Goal: Task Accomplishment & Management: Use online tool/utility

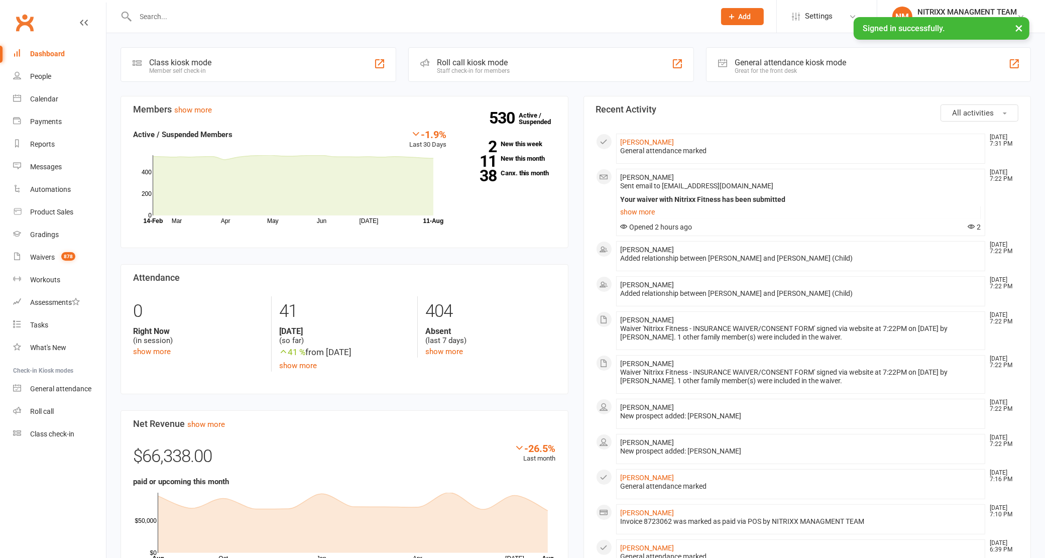
click at [157, 24] on div at bounding box center [413, 16] width 587 height 33
click at [159, 10] on input "text" at bounding box center [421, 17] width 576 height 14
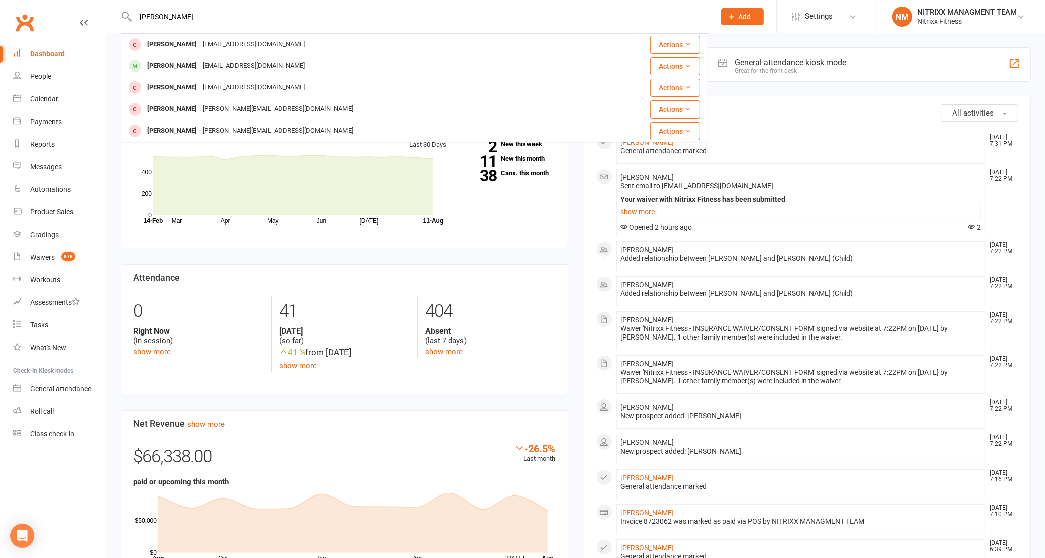
type input "catherine"
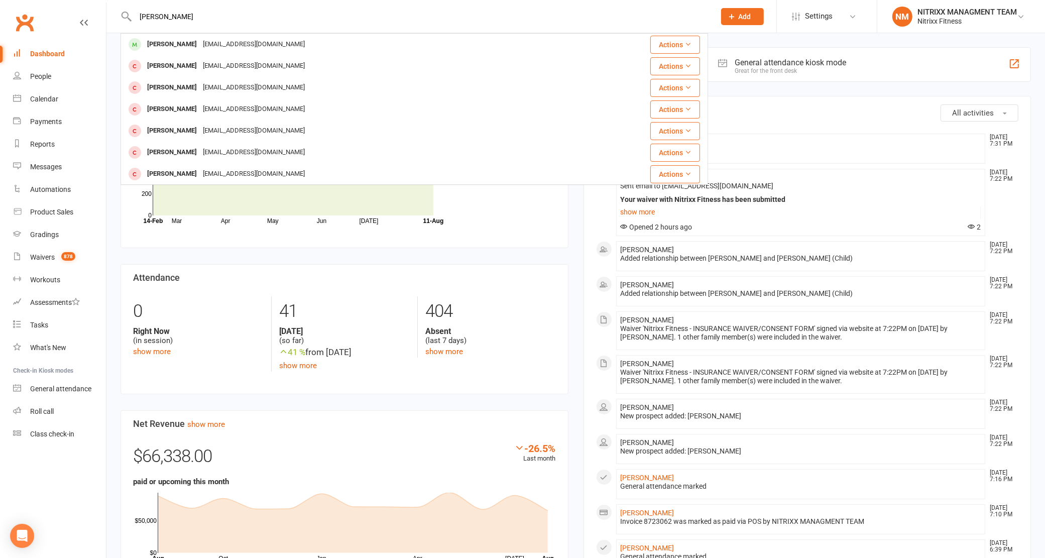
click at [161, 36] on div "Catherine Sarkis Catherinesarkis@icloud.com" at bounding box center [364, 44] width 487 height 21
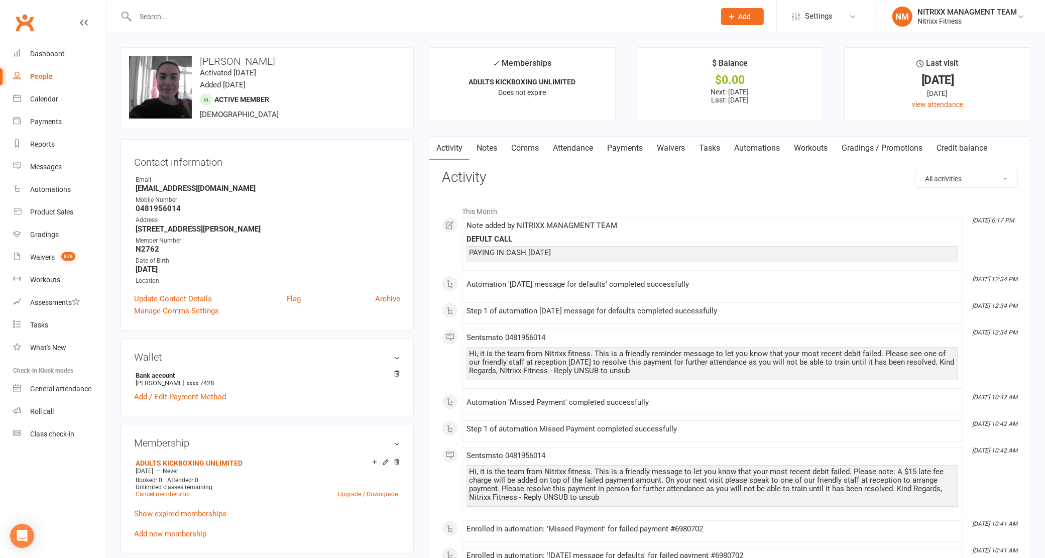
click at [624, 151] on link "Payments" at bounding box center [625, 148] width 50 height 23
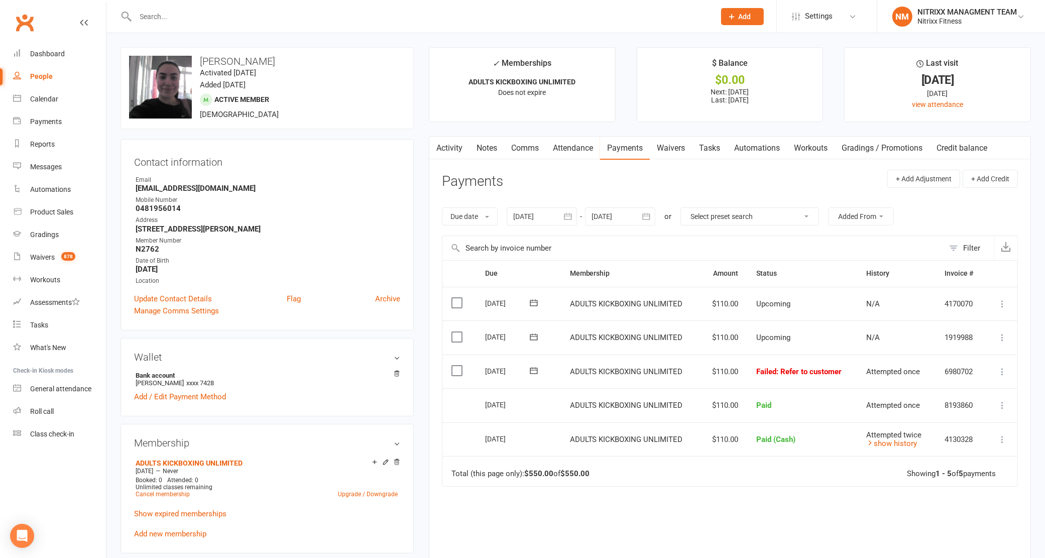
click at [1000, 370] on icon at bounding box center [1002, 371] width 10 height 10
click at [943, 412] on link "Mark as Paid (POS)" at bounding box center [957, 411] width 99 height 20
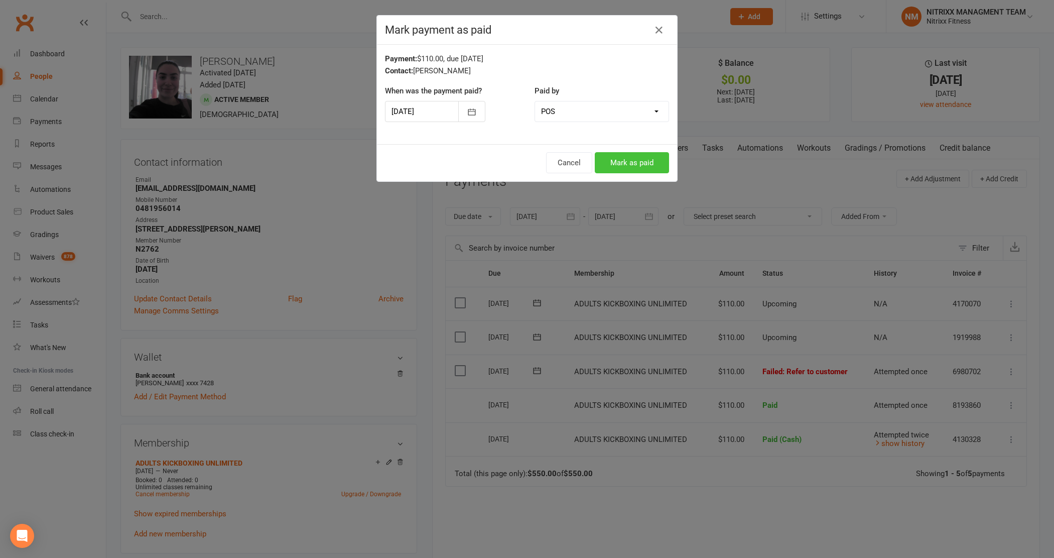
click at [626, 160] on button "Mark as paid" at bounding box center [632, 162] width 74 height 21
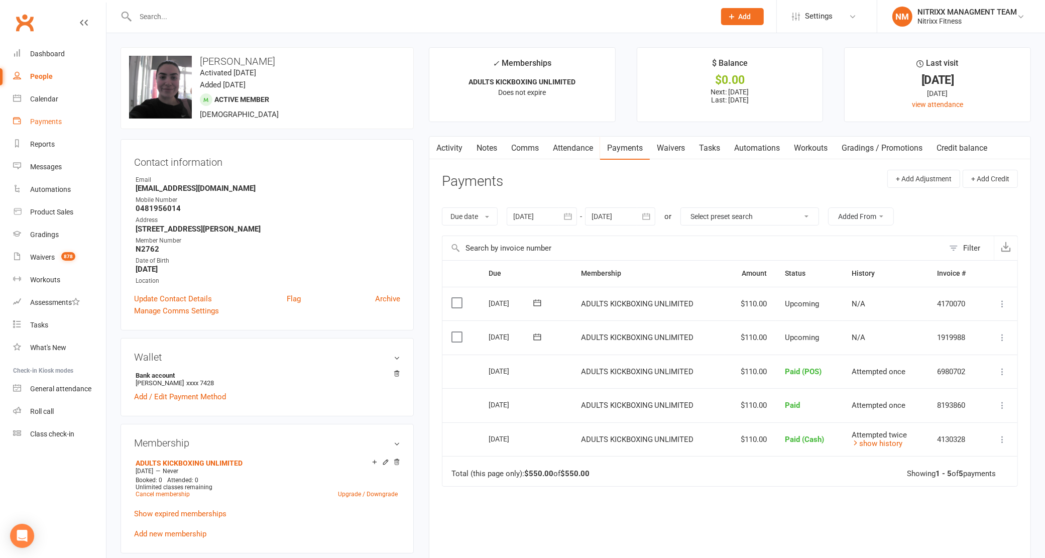
click at [55, 126] on link "Payments" at bounding box center [59, 121] width 93 height 23
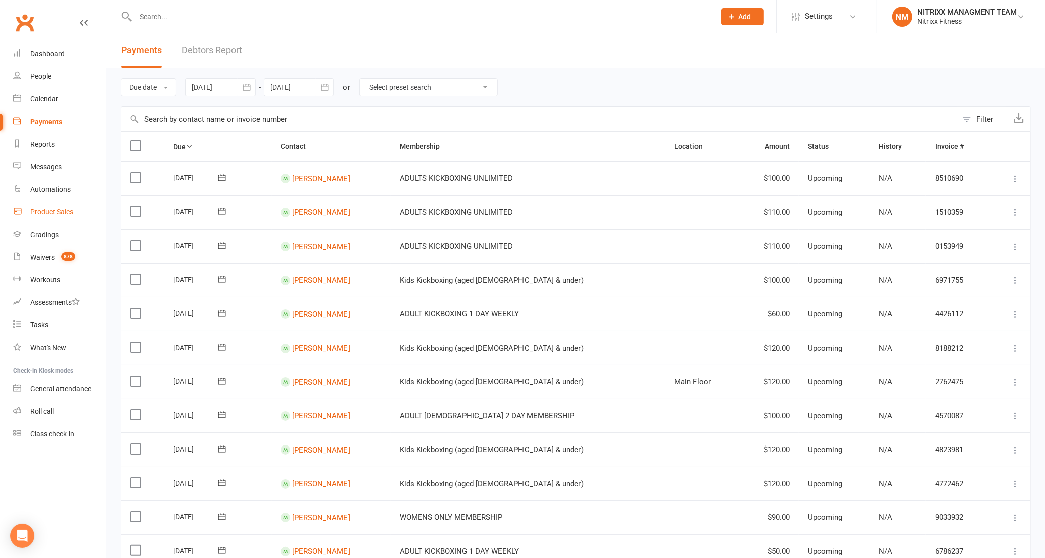
click at [41, 205] on link "Product Sales" at bounding box center [59, 212] width 93 height 23
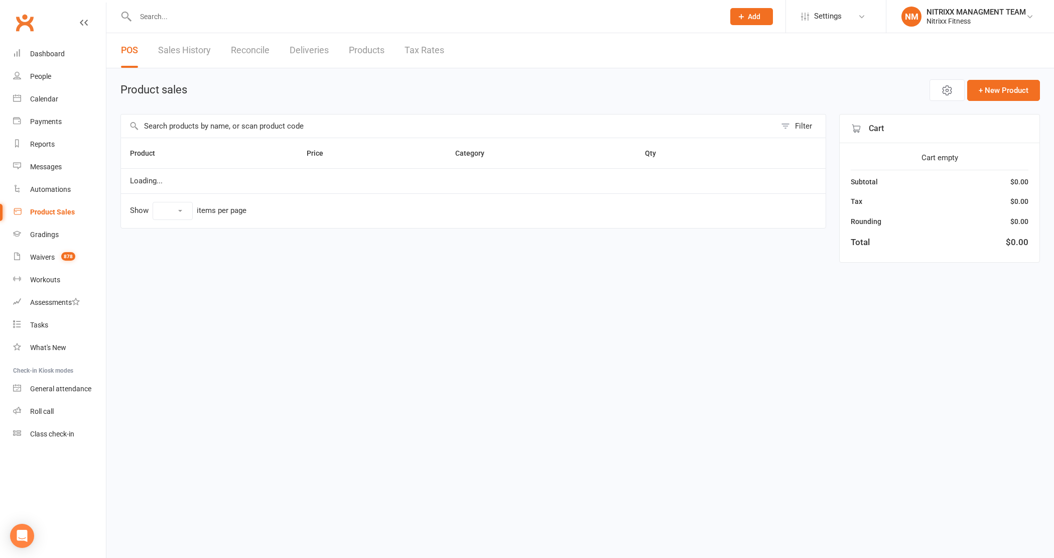
select select "100"
click at [275, 123] on input "text" at bounding box center [448, 125] width 655 height 23
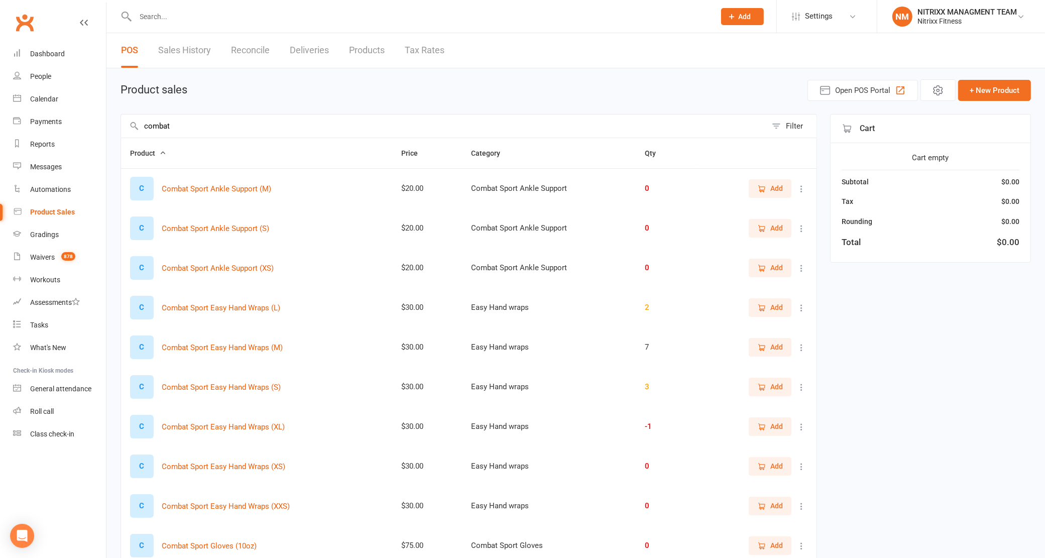
click at [168, 131] on input "combat" at bounding box center [443, 125] width 645 height 23
click at [166, 131] on input "combat" at bounding box center [443, 125] width 645 height 23
drag, startPoint x: 162, startPoint y: 121, endPoint x: 159, endPoint y: 128, distance: 7.2
click at [161, 126] on input "combat" at bounding box center [443, 125] width 645 height 23
click at [159, 128] on input "combat" at bounding box center [443, 125] width 645 height 23
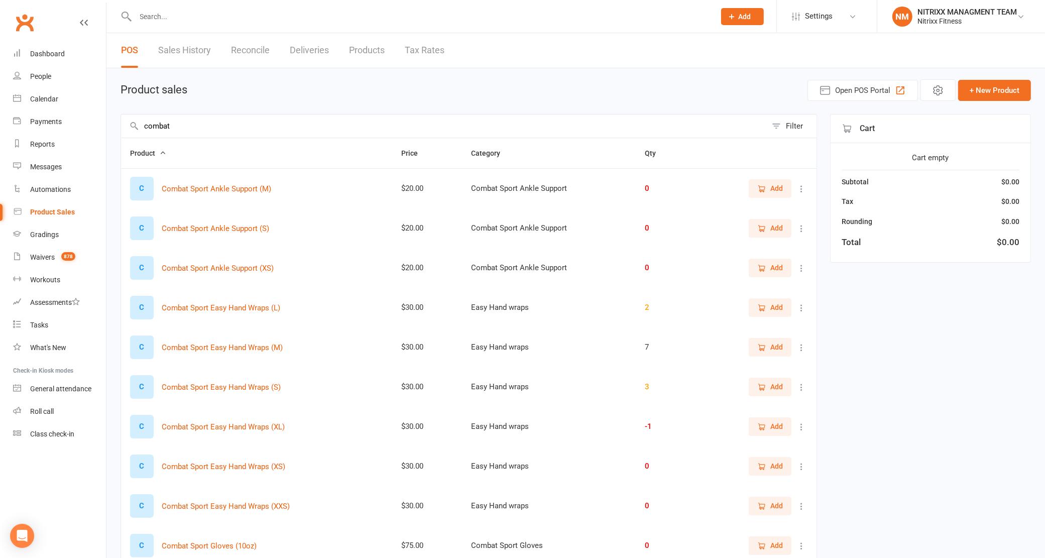
click at [159, 128] on input "combat" at bounding box center [443, 125] width 645 height 23
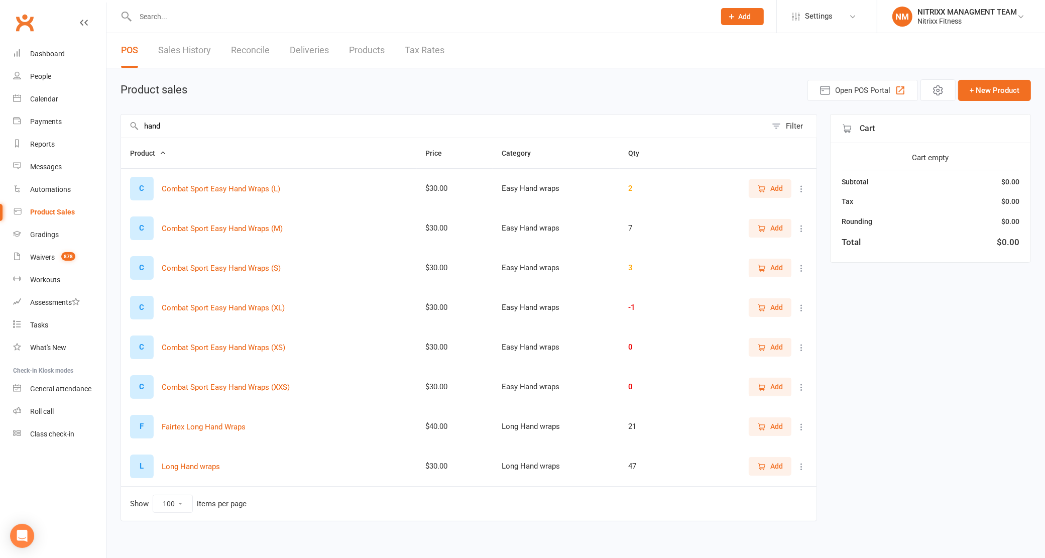
type input "hand"
click at [774, 183] on span "Add" at bounding box center [776, 188] width 13 height 11
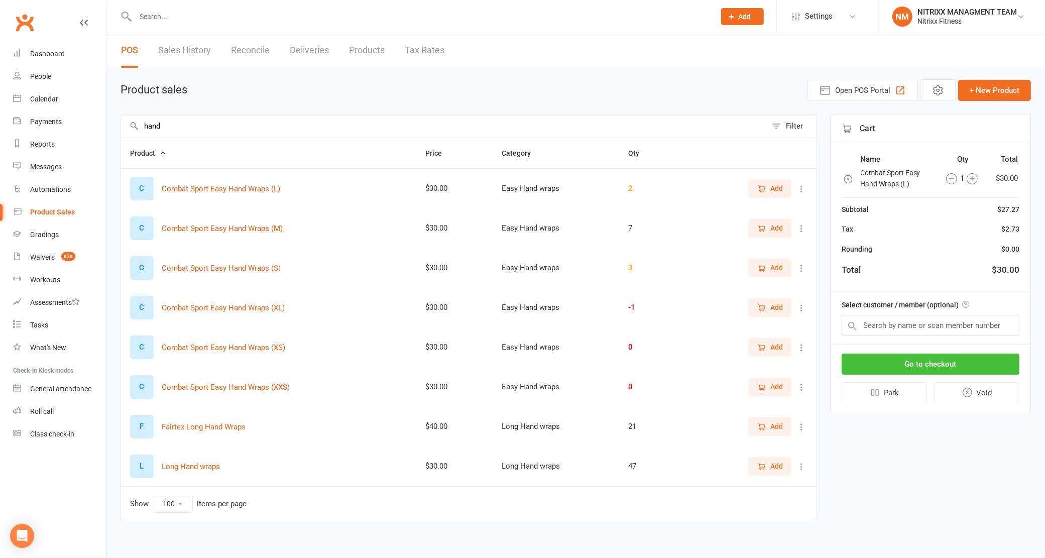
click at [920, 356] on button "Go to checkout" at bounding box center [930, 363] width 178 height 21
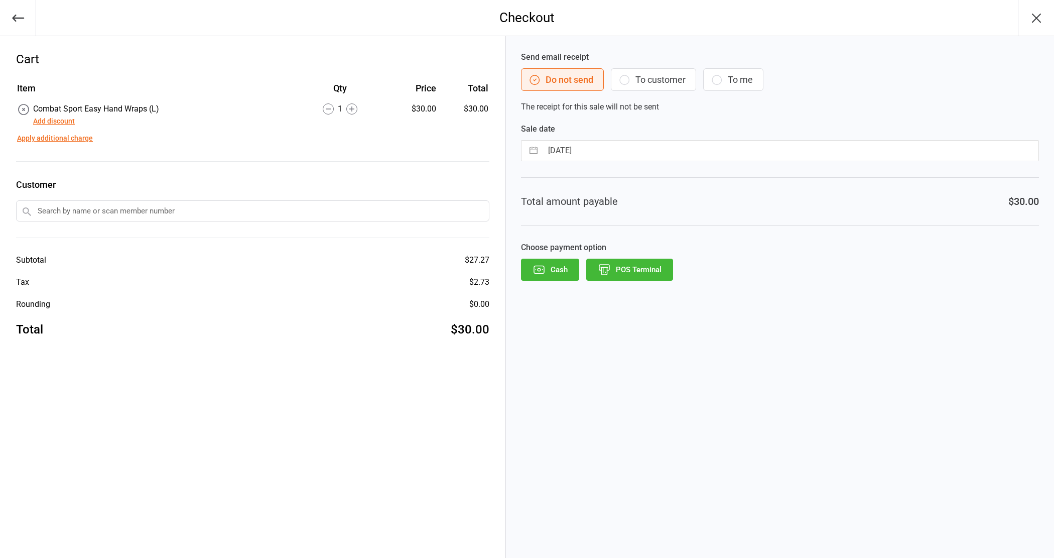
click at [656, 272] on button "POS Terminal" at bounding box center [629, 269] width 87 height 22
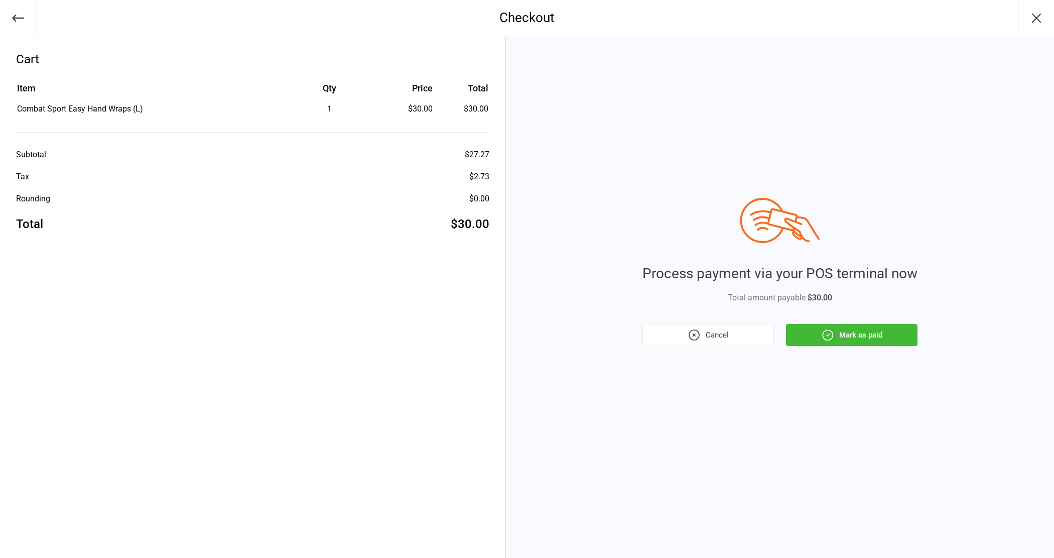
click at [828, 340] on icon "button" at bounding box center [828, 335] width 10 height 10
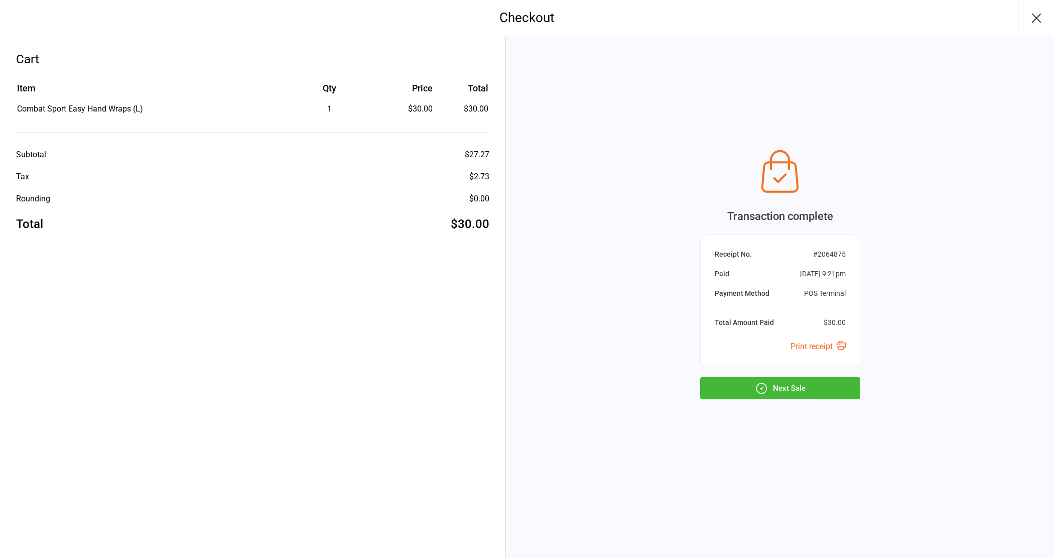
click at [824, 387] on button "Next Sale" at bounding box center [780, 388] width 160 height 22
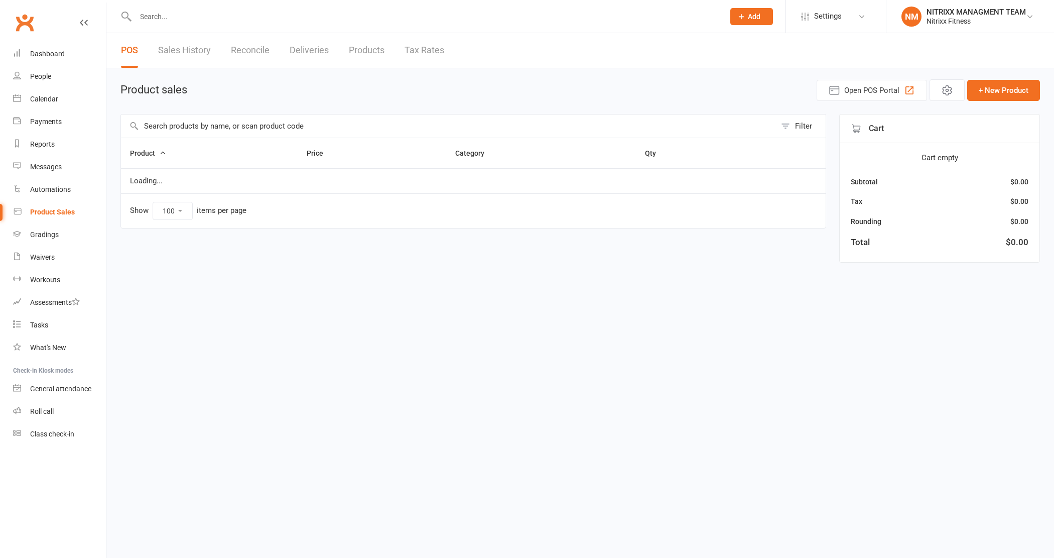
select select "100"
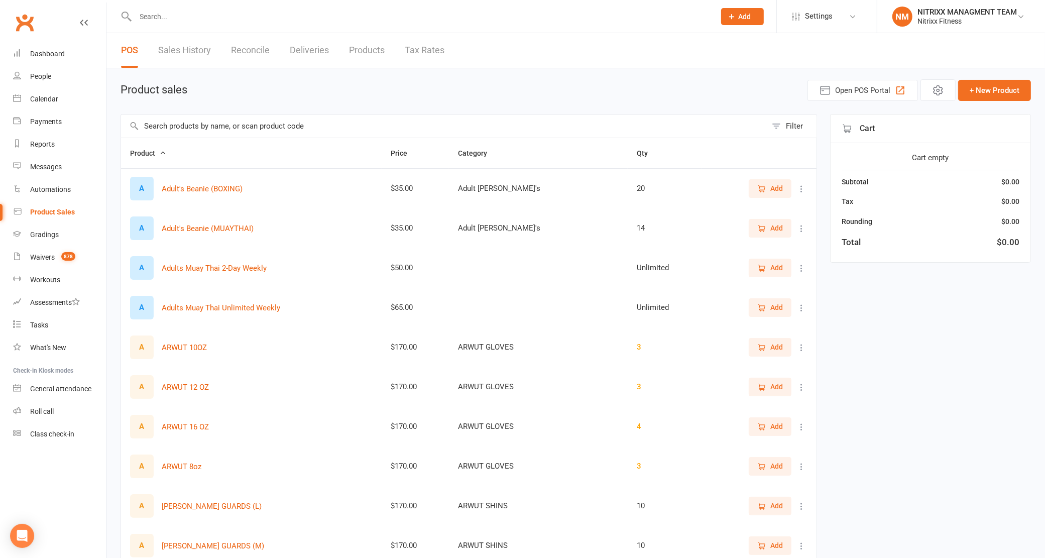
click at [292, 134] on input "text" at bounding box center [443, 125] width 645 height 23
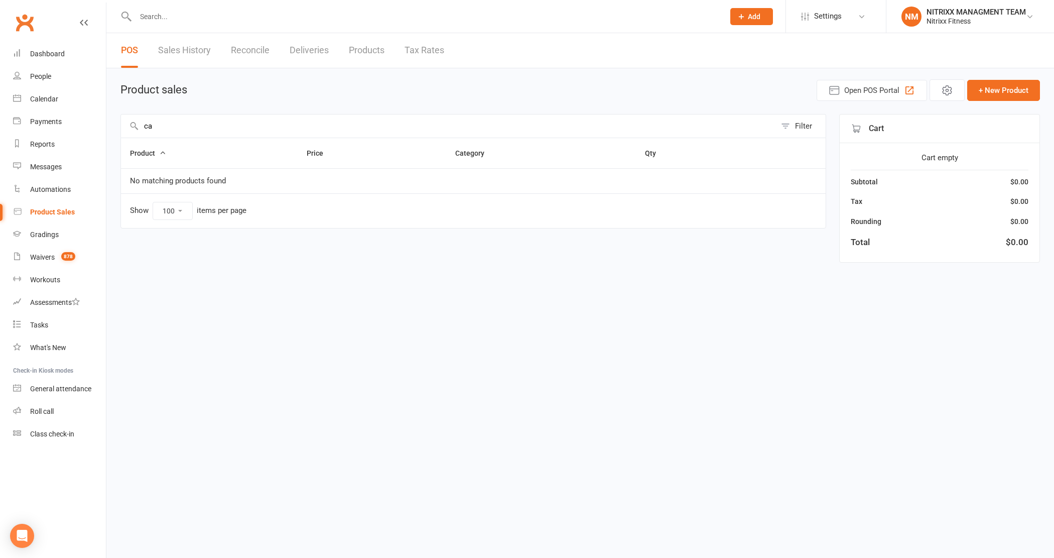
type input "c"
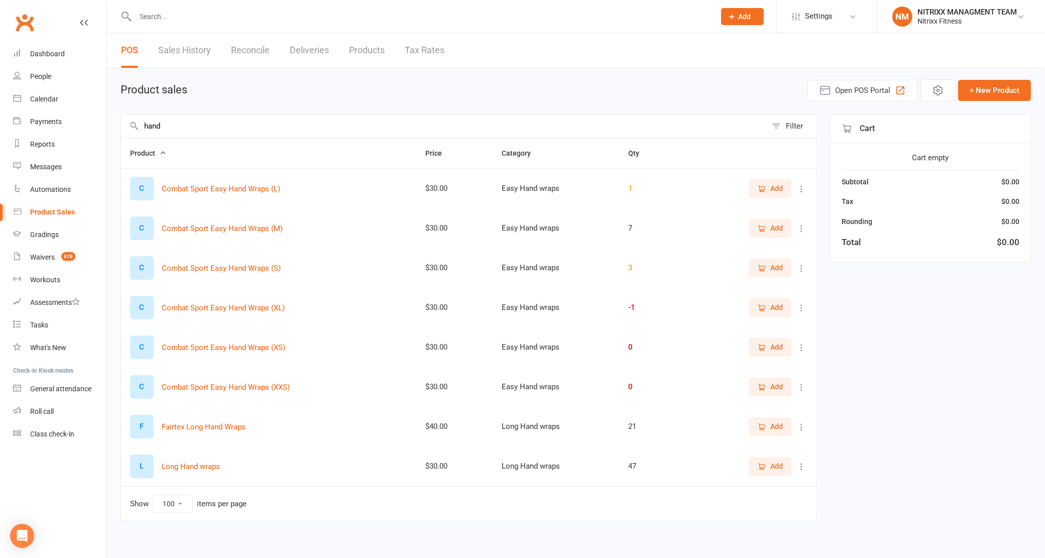
type input "hand"
click at [757, 191] on icon "button" at bounding box center [761, 188] width 9 height 9
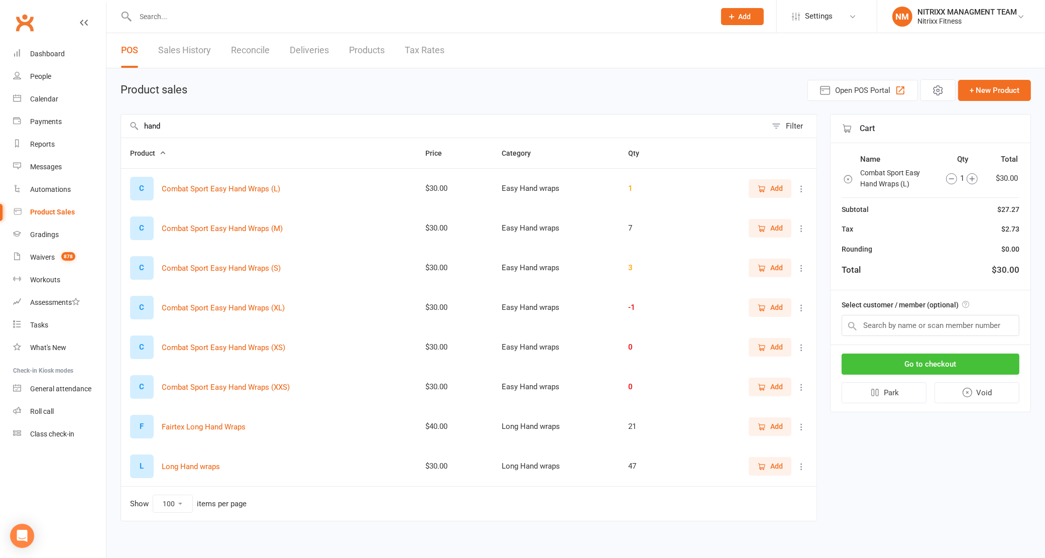
click at [931, 365] on button "Go to checkout" at bounding box center [930, 363] width 178 height 21
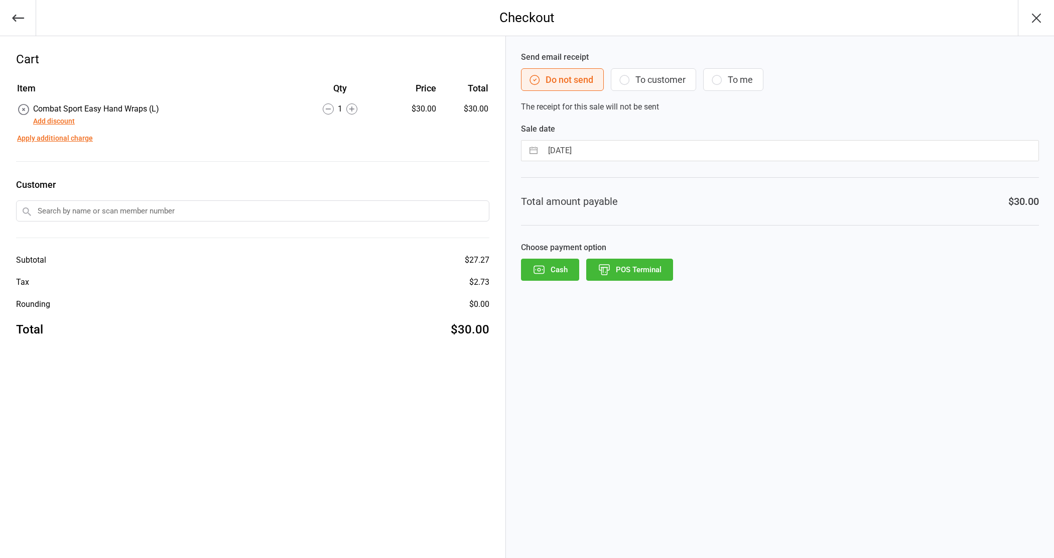
click at [660, 276] on button "POS Terminal" at bounding box center [629, 269] width 87 height 22
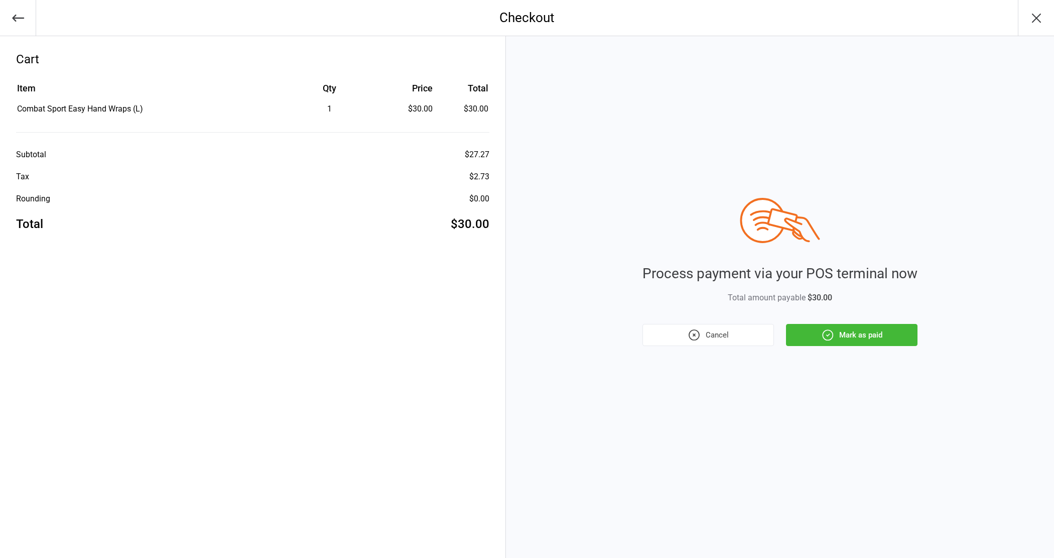
click at [834, 341] on icon "button" at bounding box center [827, 334] width 13 height 13
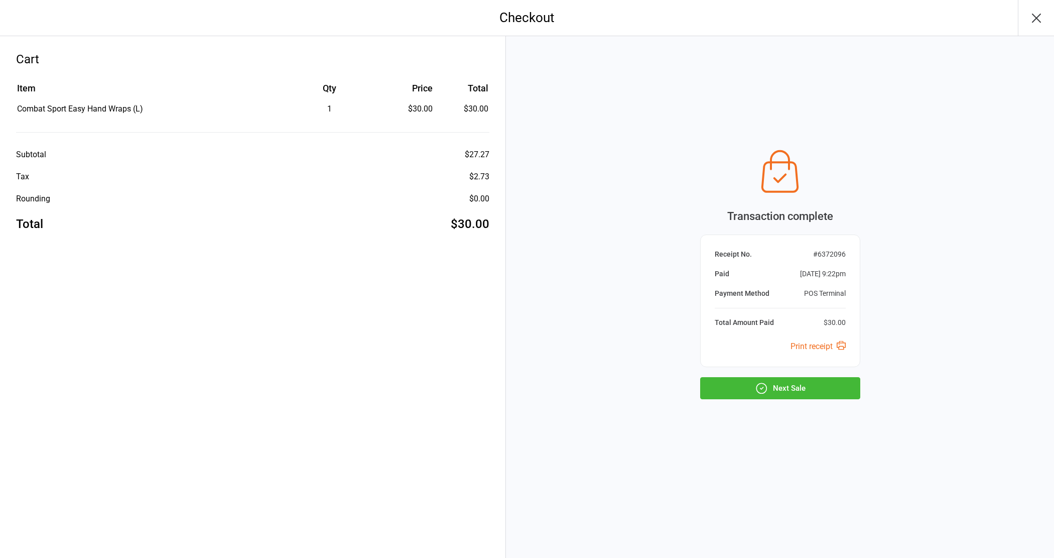
click at [796, 383] on button "Next Sale" at bounding box center [780, 388] width 160 height 22
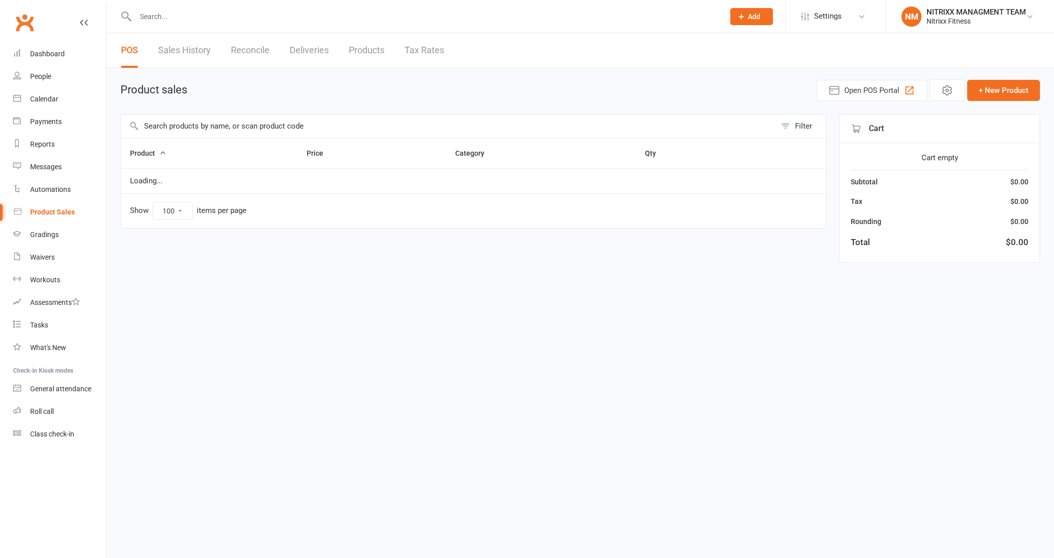
select select "100"
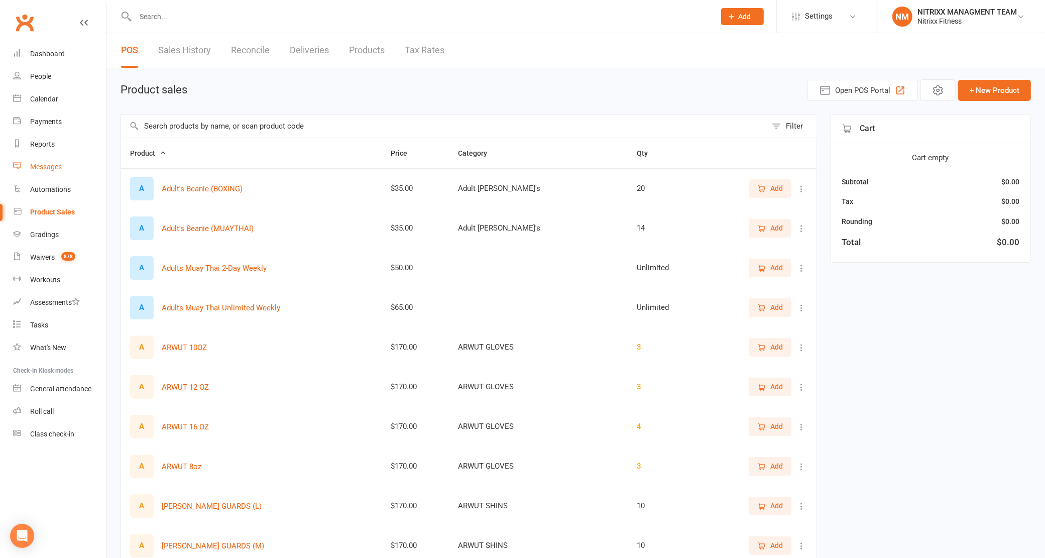
click at [41, 172] on link "Messages" at bounding box center [59, 167] width 93 height 23
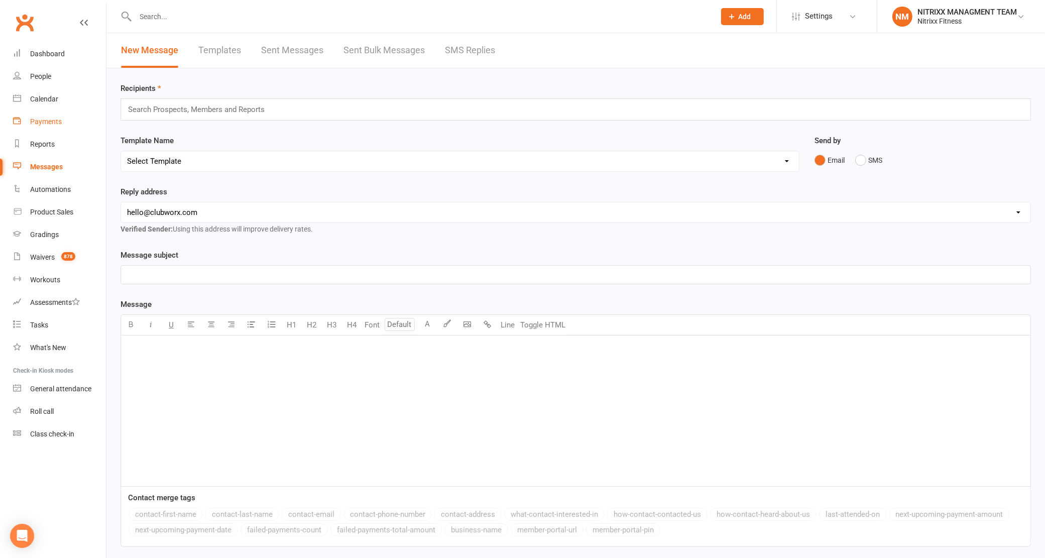
click at [61, 124] on div "Payments" at bounding box center [46, 121] width 32 height 8
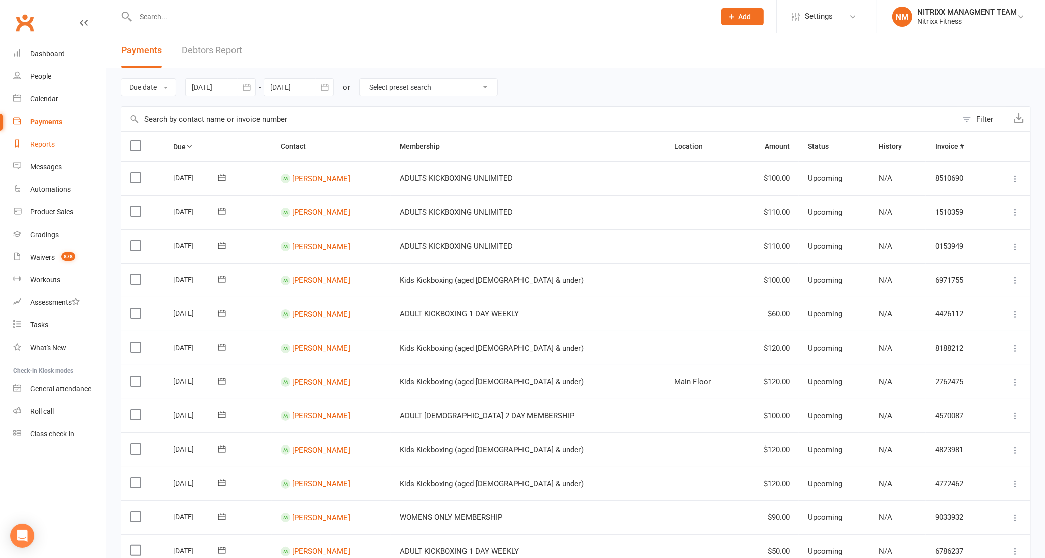
click at [51, 148] on div "Reports" at bounding box center [42, 144] width 25 height 8
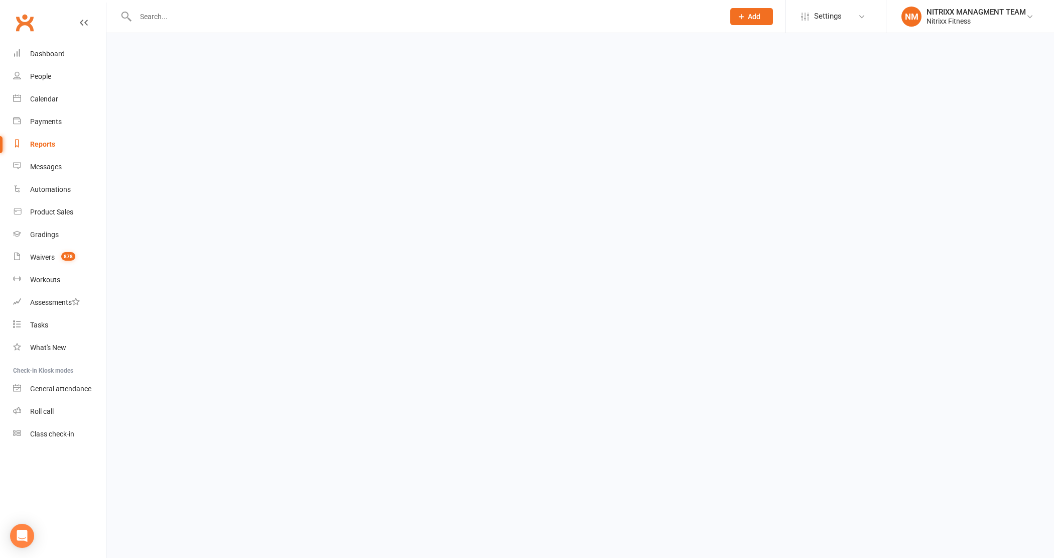
select select "100"
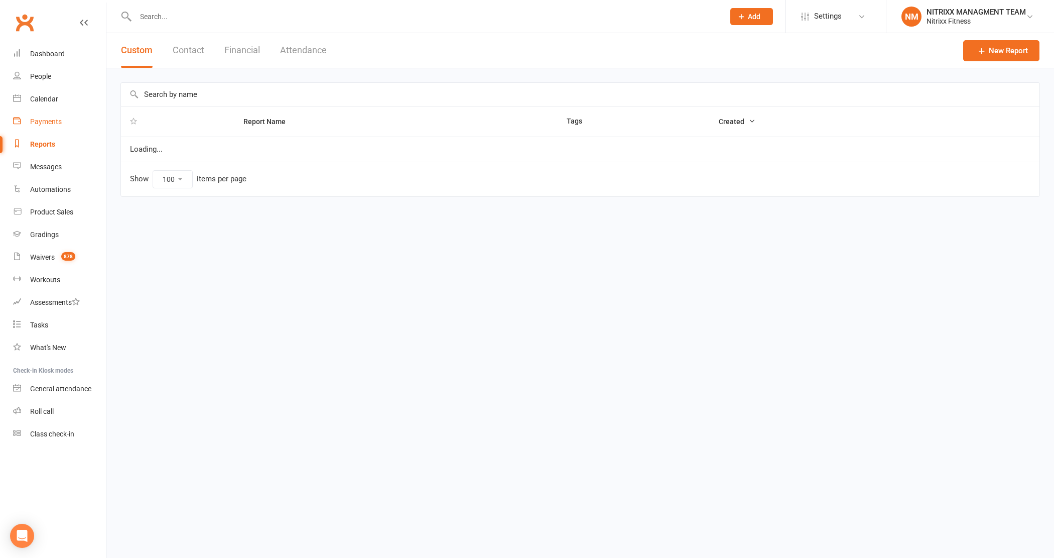
click at [56, 123] on div "Payments" at bounding box center [46, 121] width 32 height 8
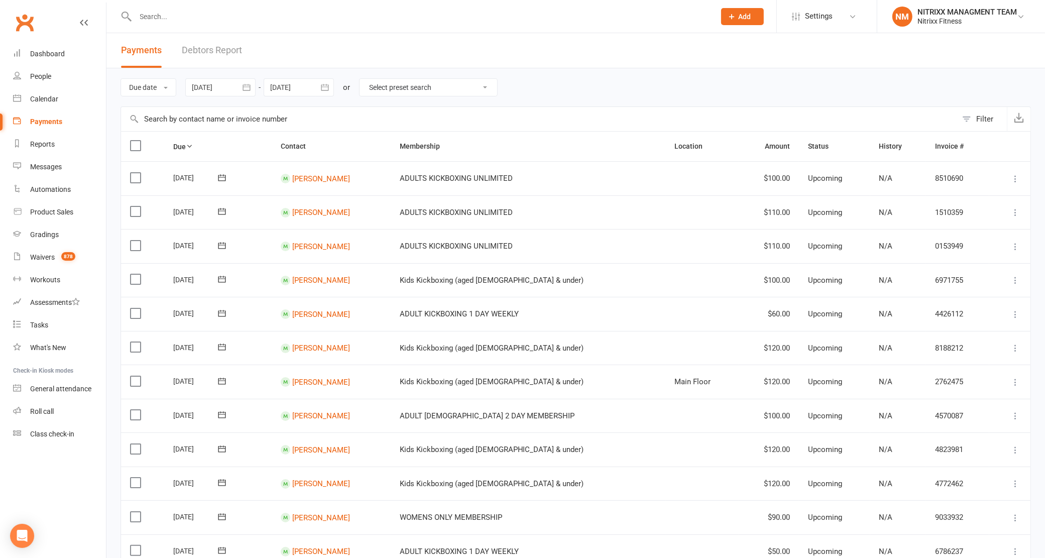
click at [206, 48] on link "Debtors Report" at bounding box center [212, 50] width 60 height 35
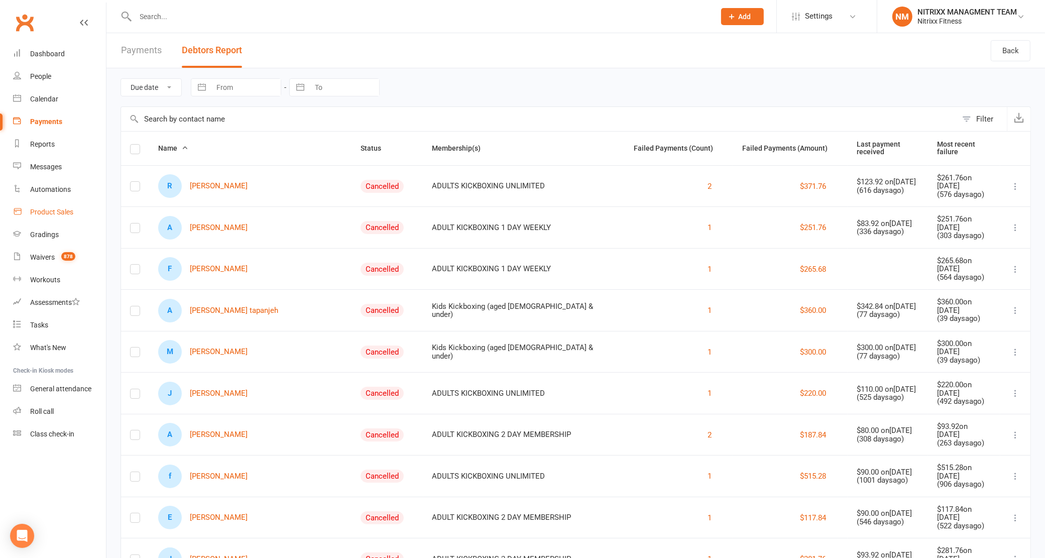
click at [53, 209] on div "Product Sales" at bounding box center [51, 212] width 43 height 8
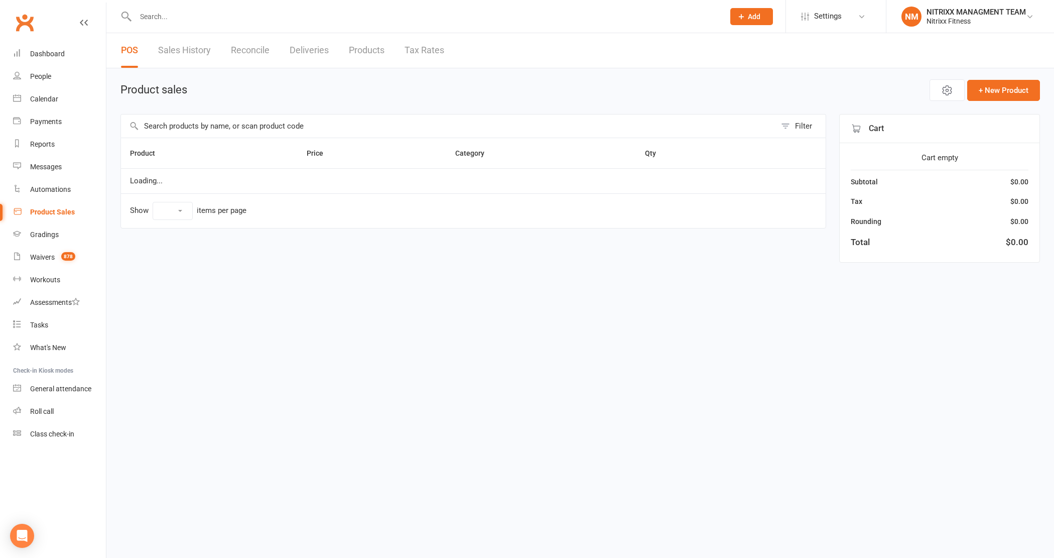
select select "100"
click at [182, 33] on link "Sales History" at bounding box center [184, 50] width 53 height 35
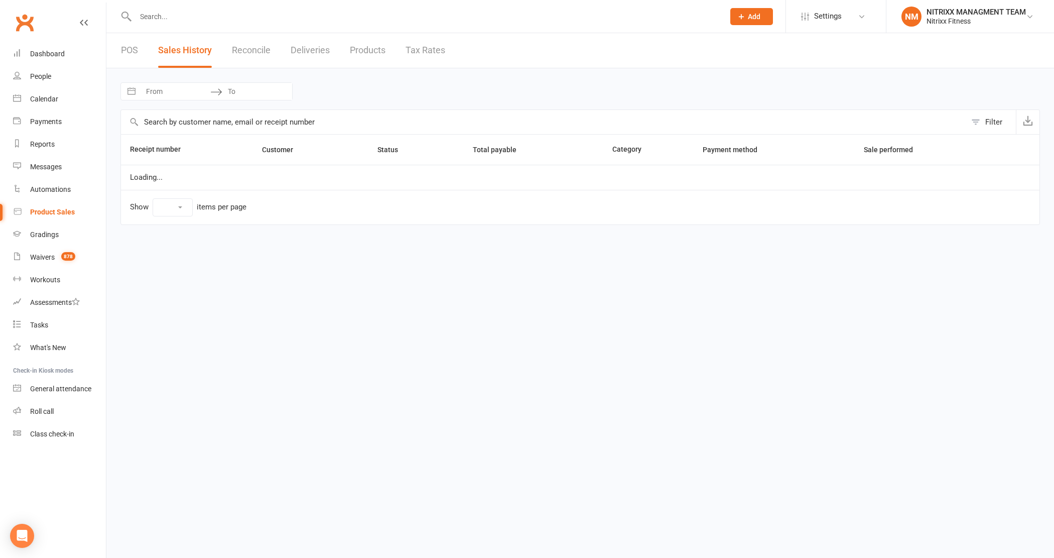
select select "100"
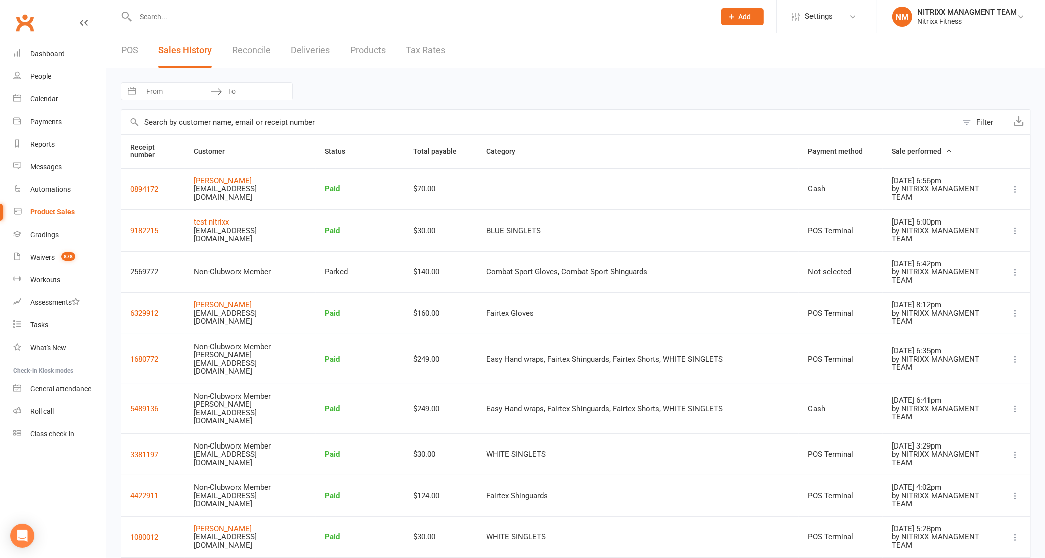
click at [272, 56] on div "POS Sales History Reconcile Deliveries Products Tax Rates" at bounding box center [282, 50] width 353 height 35
click at [248, 39] on link "Reconcile" at bounding box center [251, 50] width 39 height 35
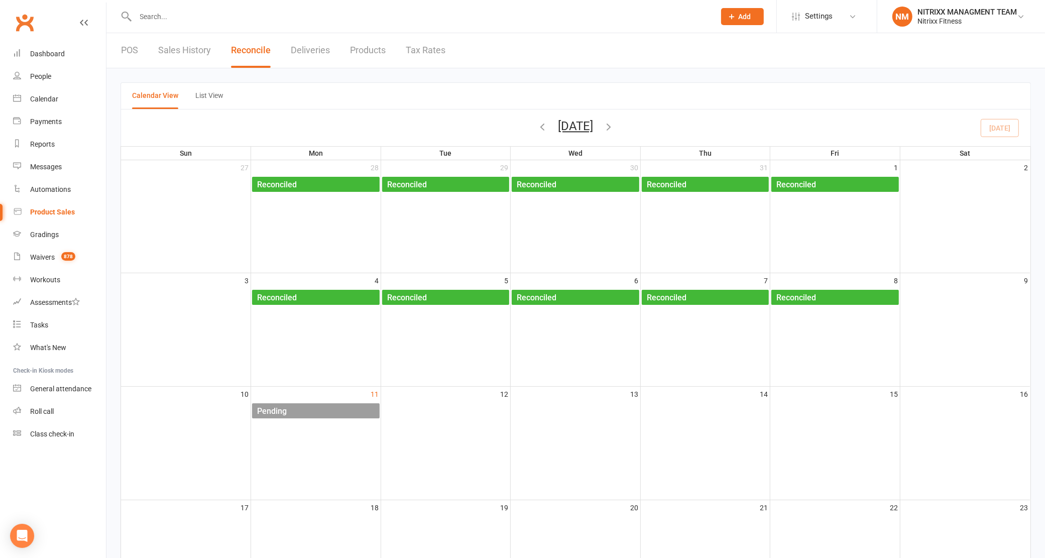
click at [322, 395] on div "11" at bounding box center [315, 393] width 129 height 15
click at [323, 417] on div "Pending" at bounding box center [317, 411] width 123 height 16
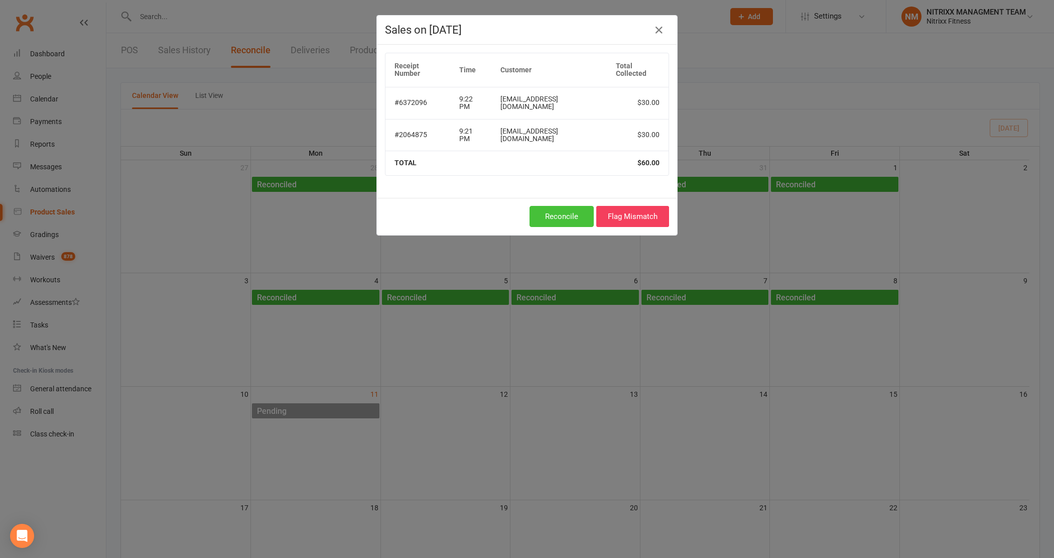
click at [569, 206] on button "Reconcile" at bounding box center [562, 216] width 64 height 21
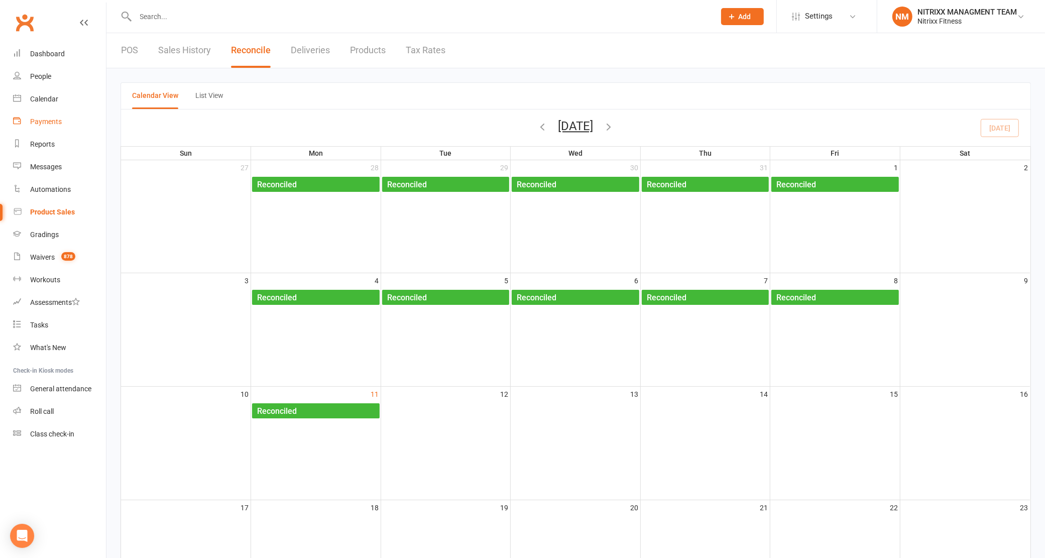
click at [49, 124] on div "Payments" at bounding box center [46, 121] width 32 height 8
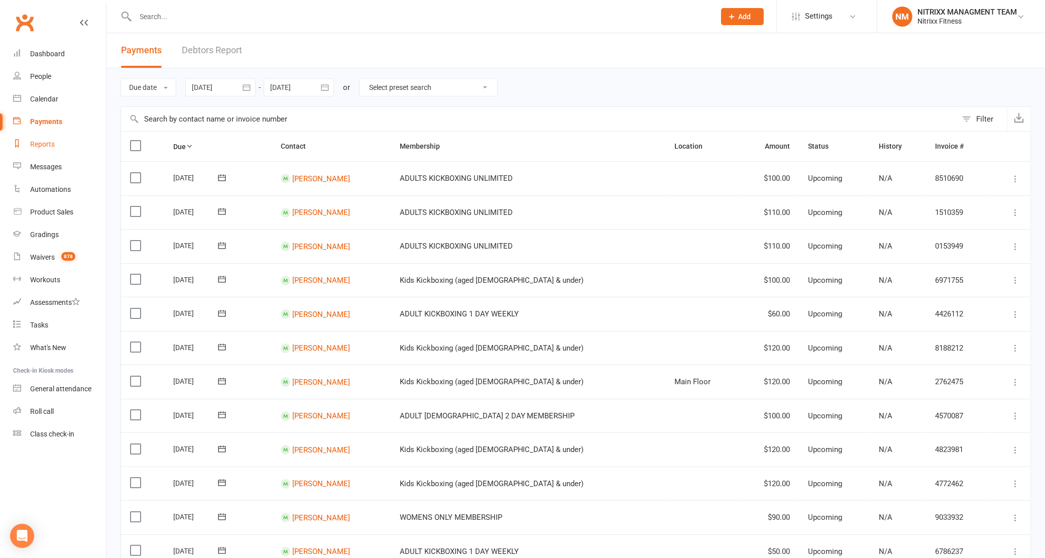
click at [46, 147] on div "Reports" at bounding box center [42, 144] width 25 height 8
select select "100"
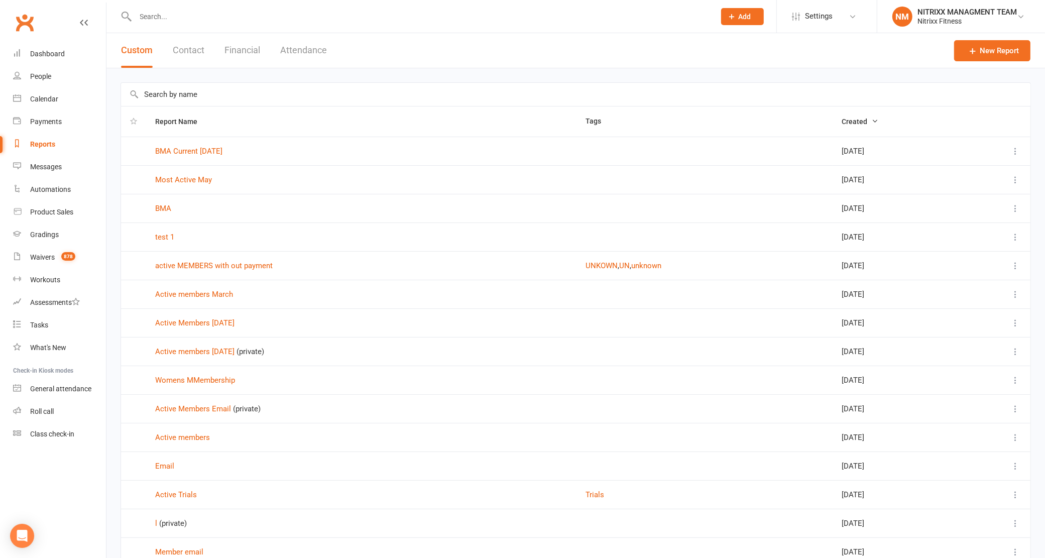
click at [224, 55] on button "Financial" at bounding box center [242, 50] width 36 height 35
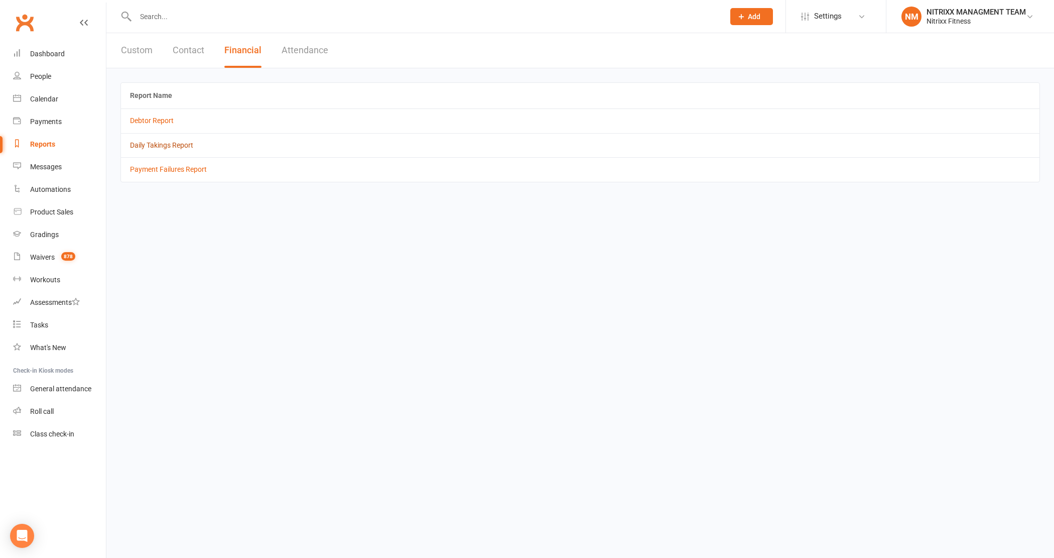
click at [161, 142] on link "Daily Takings Report" at bounding box center [161, 145] width 63 height 8
